Goal: Check status: Check status

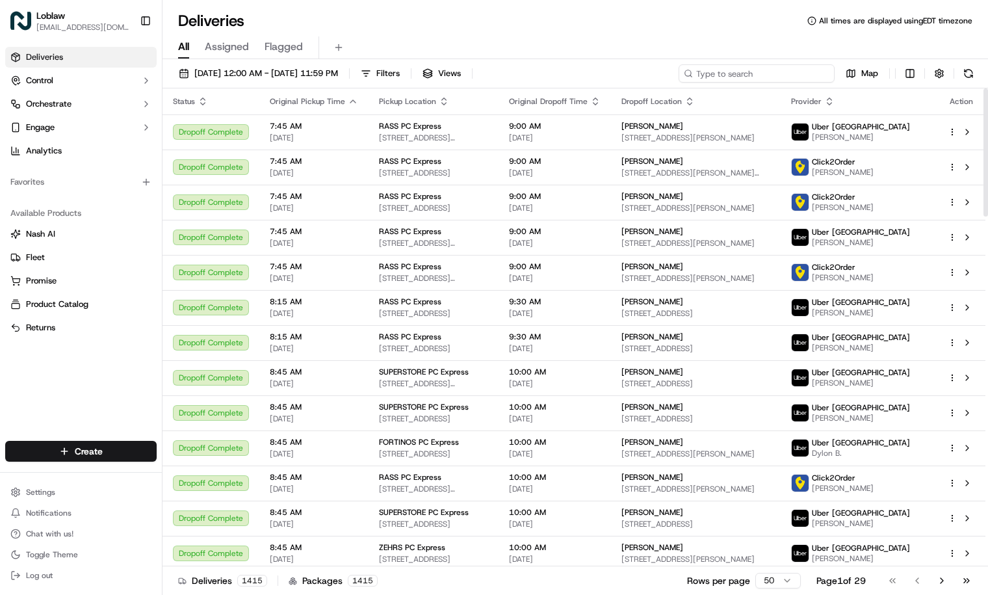
click at [816, 75] on input at bounding box center [756, 73] width 156 height 18
paste input "531900013089071"
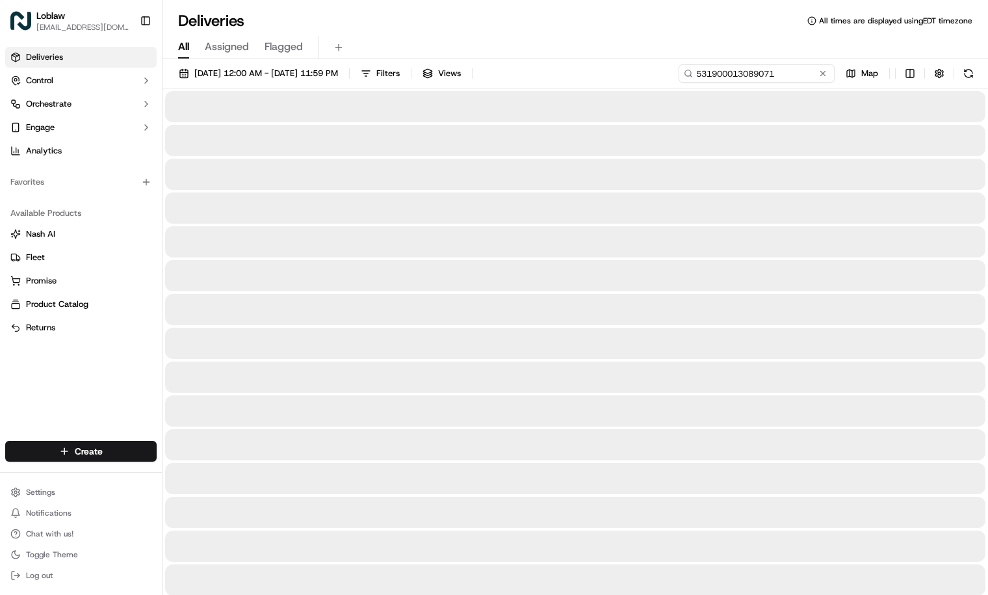
type input "531900013089071"
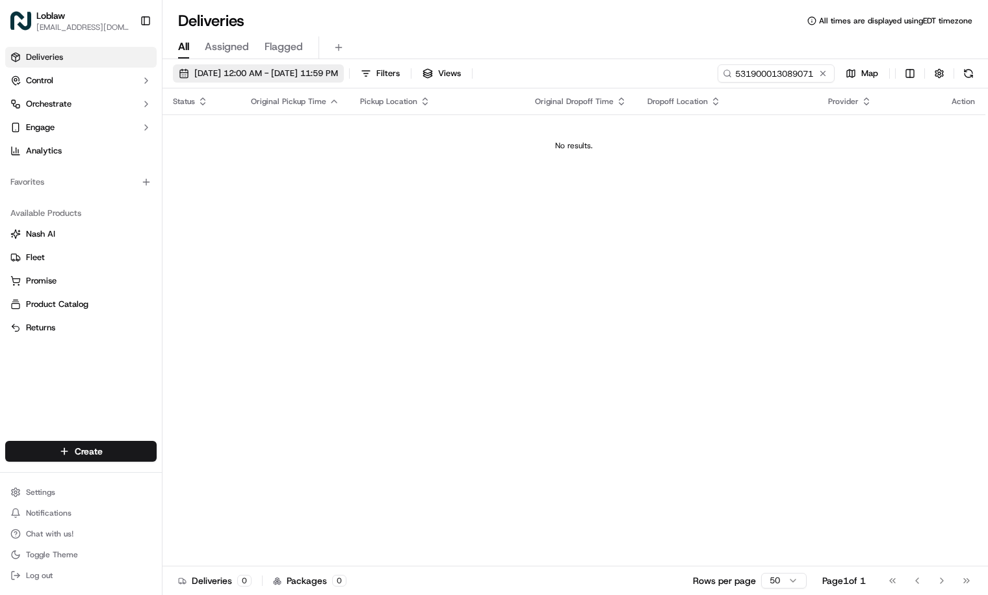
click at [338, 72] on span "[DATE] 12:00 AM - [DATE] 11:59 PM" at bounding box center [266, 74] width 144 height 12
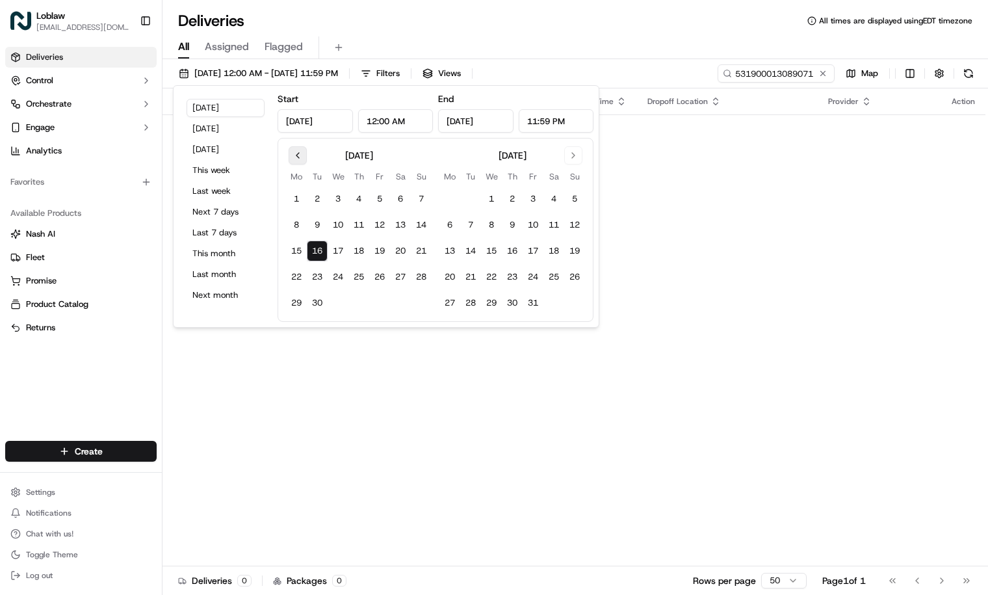
click at [298, 153] on button "Go to previous month" at bounding box center [298, 155] width 18 height 18
click at [355, 303] on button "28" at bounding box center [358, 302] width 21 height 21
type input "[DATE]"
click at [354, 305] on button "28" at bounding box center [358, 302] width 21 height 21
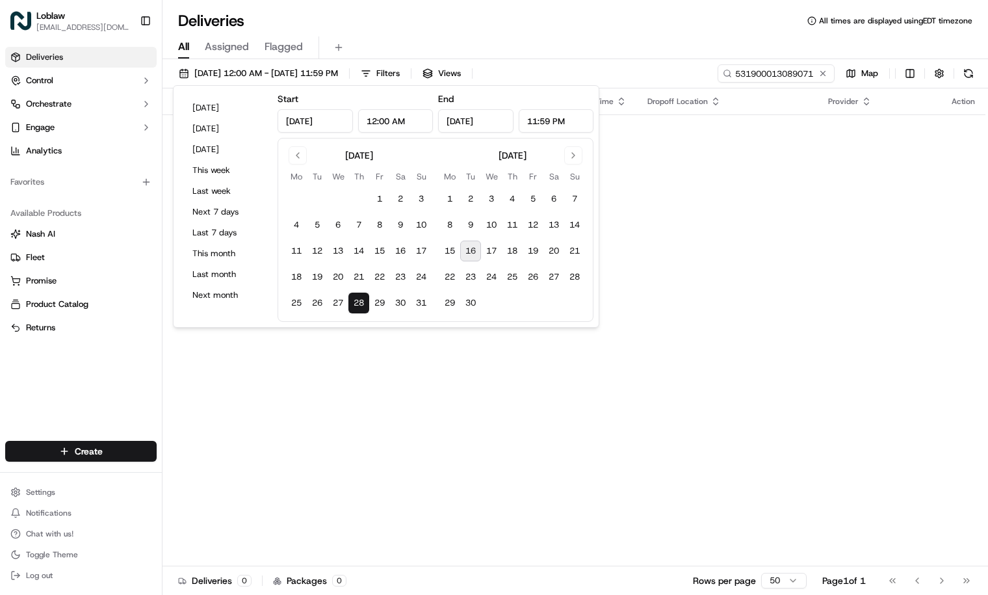
click at [602, 32] on div "All Assigned Flagged" at bounding box center [574, 45] width 825 height 28
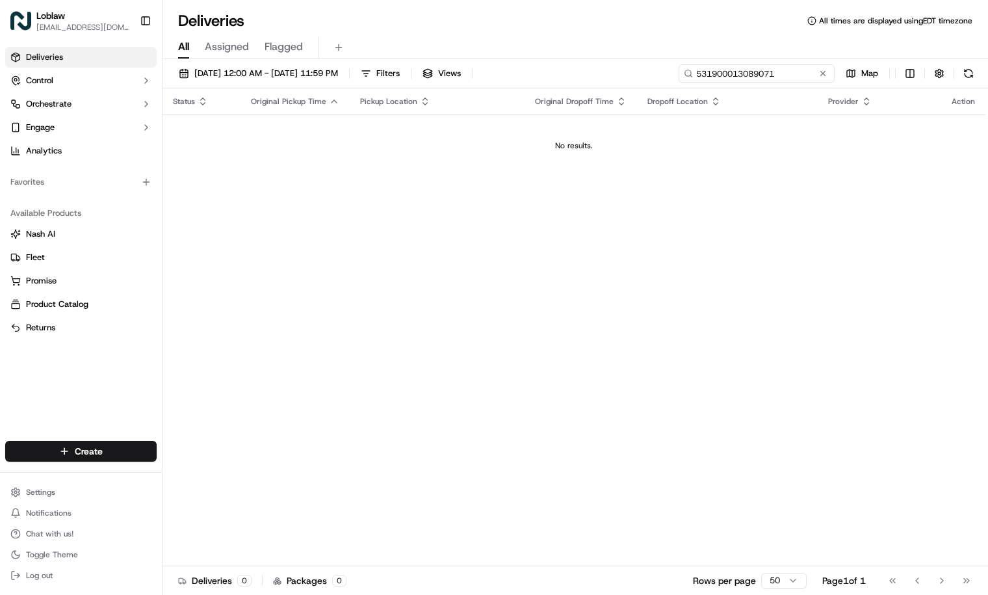
click at [794, 75] on input "531900013089071" at bounding box center [756, 73] width 156 height 18
click at [698, 71] on input "531900013089071" at bounding box center [756, 73] width 156 height 18
type input "531900013089071"
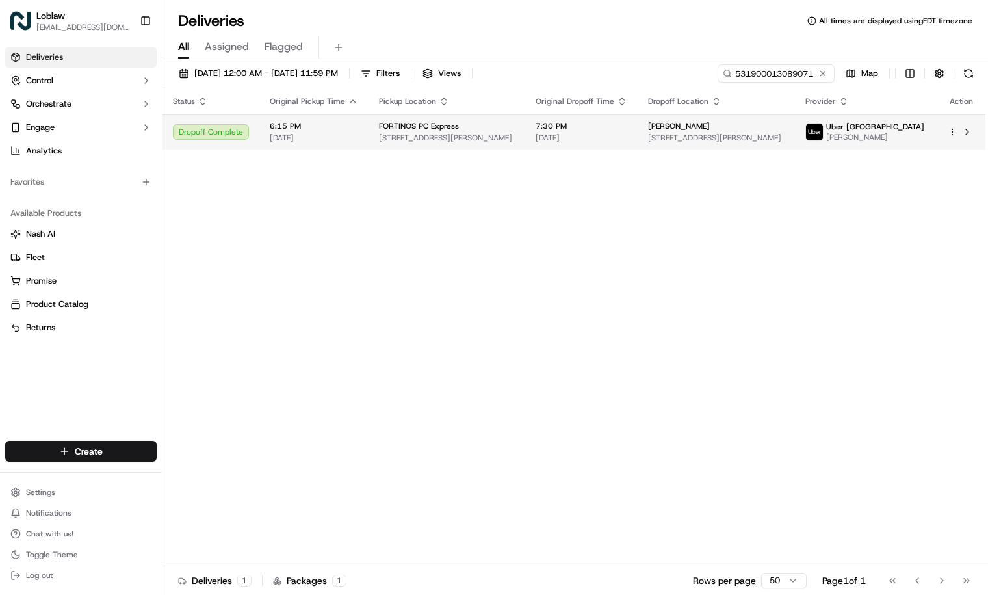
click at [627, 131] on span "7:30 PM" at bounding box center [582, 126] width 92 height 10
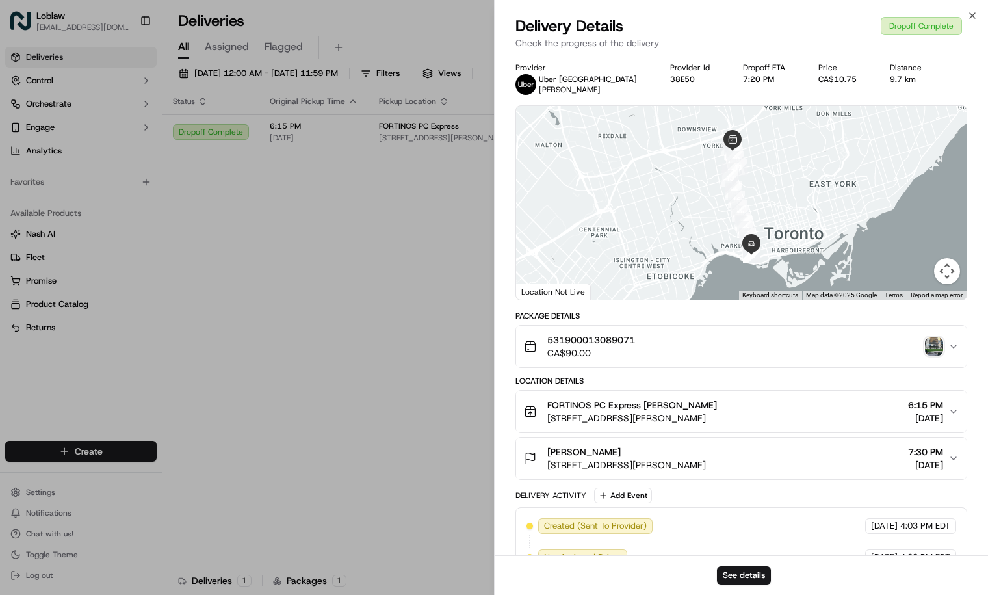
click at [937, 342] on img "button" at bounding box center [934, 346] width 18 height 18
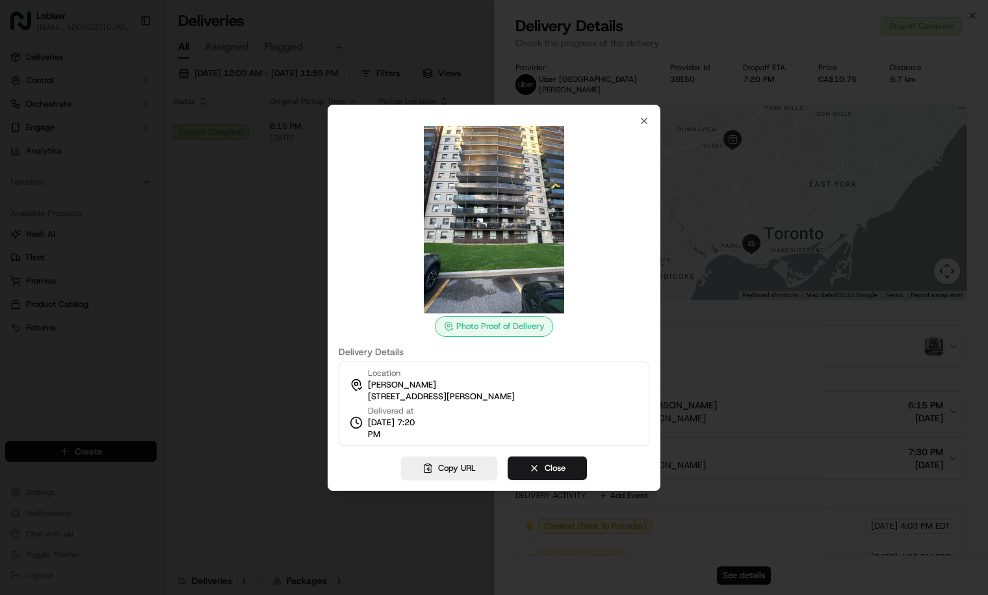
drag, startPoint x: 585, startPoint y: 398, endPoint x: 367, endPoint y: 397, distance: 217.7
click at [367, 397] on div "Location [PERSON_NAME][GEOGRAPHIC_DATA] [STREET_ADDRESS][PERSON_NAME] Delivered…" at bounding box center [494, 403] width 311 height 84
copy span "[STREET_ADDRESS][PERSON_NAME]"
click at [643, 116] on icon "button" at bounding box center [644, 121] width 10 height 10
